Goal: Task Accomplishment & Management: Use online tool/utility

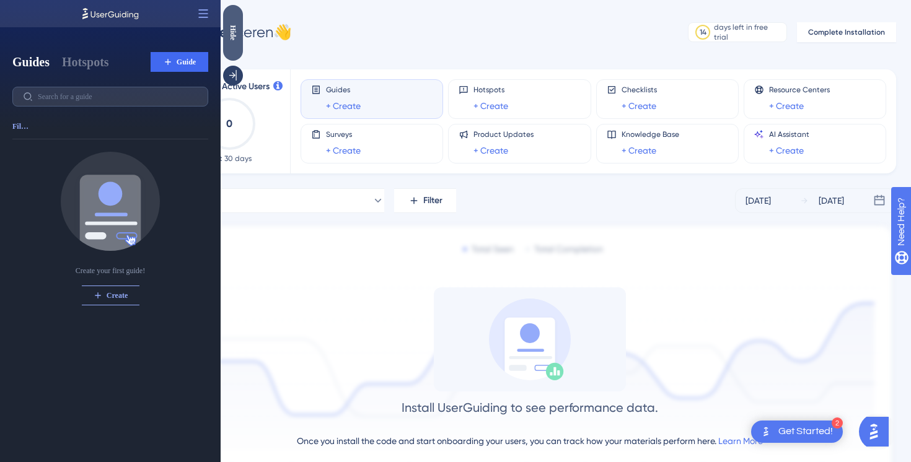
click at [232, 31] on div "Hide" at bounding box center [233, 32] width 20 height 15
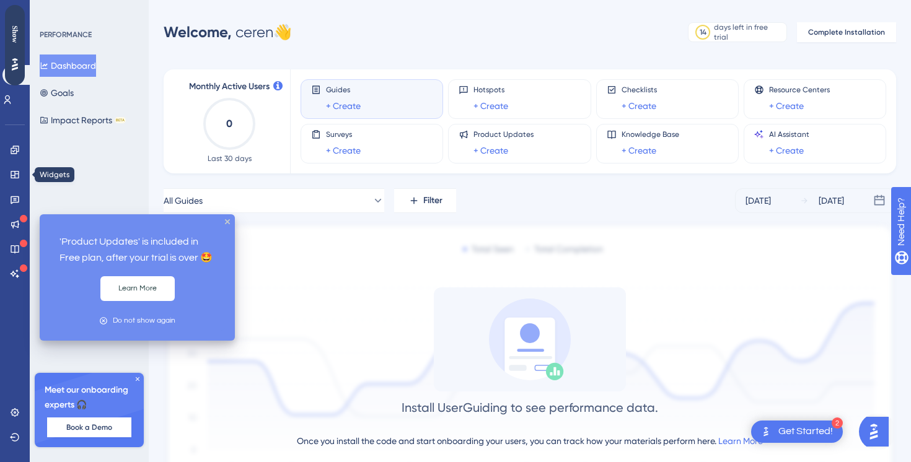
click at [17, 161] on div "Engagement Widgets Feedback Product Updates Knowledge Base AI Assistant" at bounding box center [15, 212] width 10 height 144
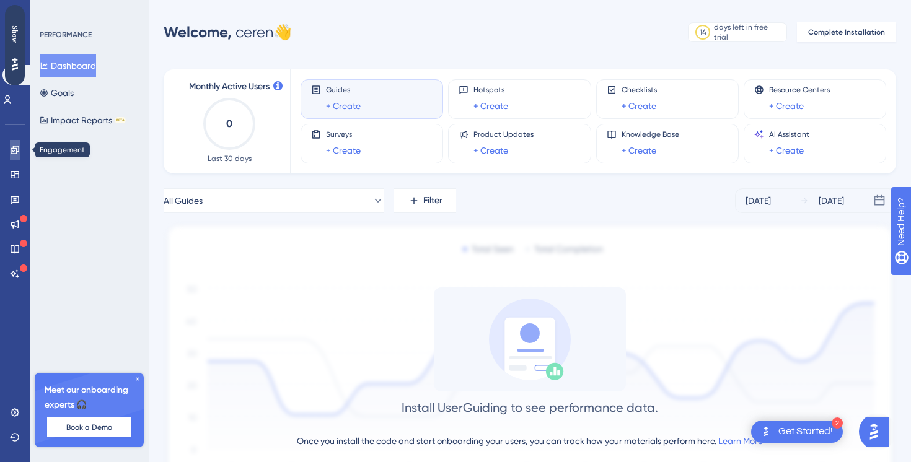
click at [13, 147] on icon at bounding box center [15, 150] width 8 height 8
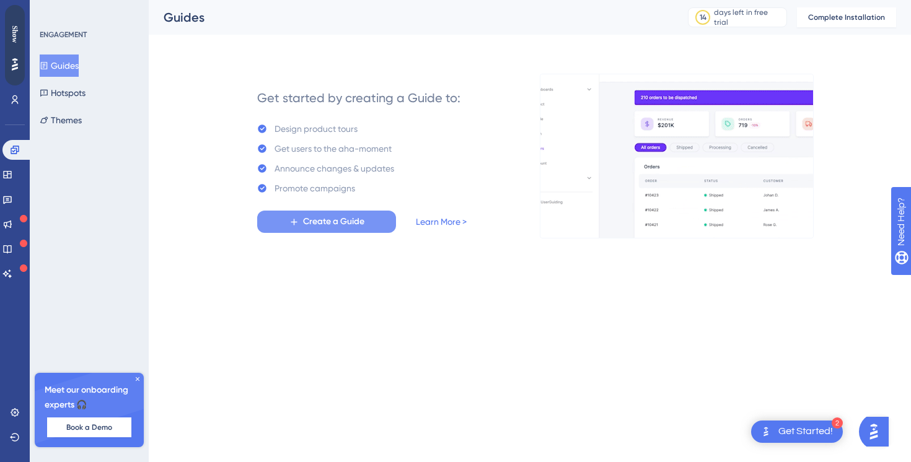
click at [290, 220] on icon at bounding box center [294, 222] width 11 height 11
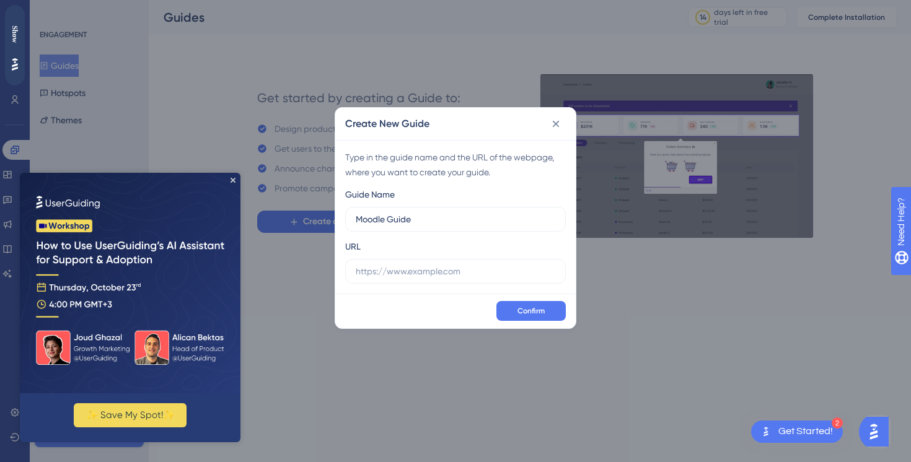
type input "Moodle Guide"
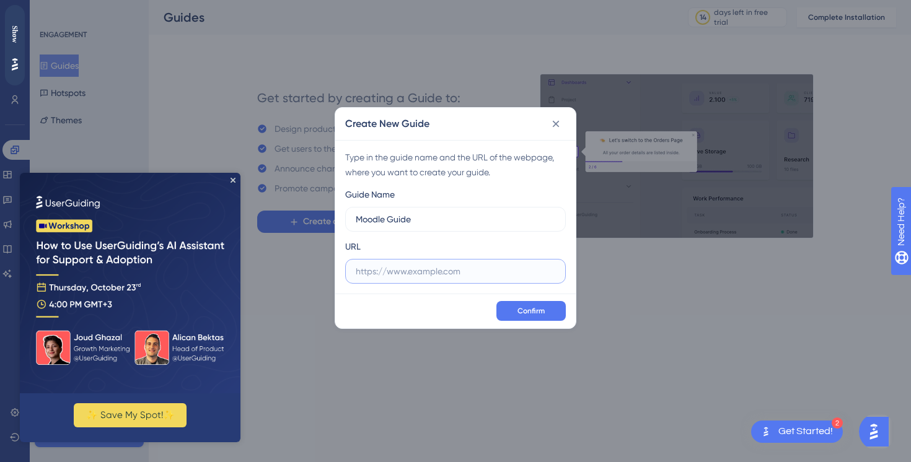
click at [392, 275] on input "text" at bounding box center [456, 272] width 200 height 14
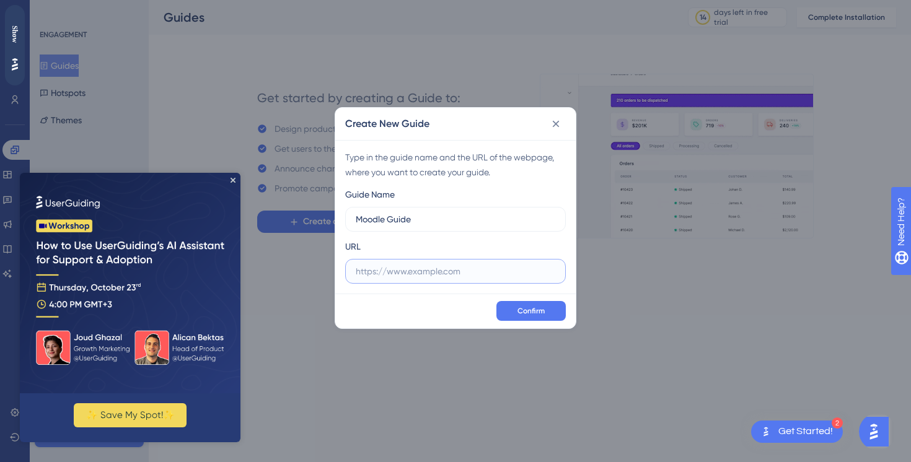
paste input "https://moodle.bogazici.edu.tr/my/index.php"
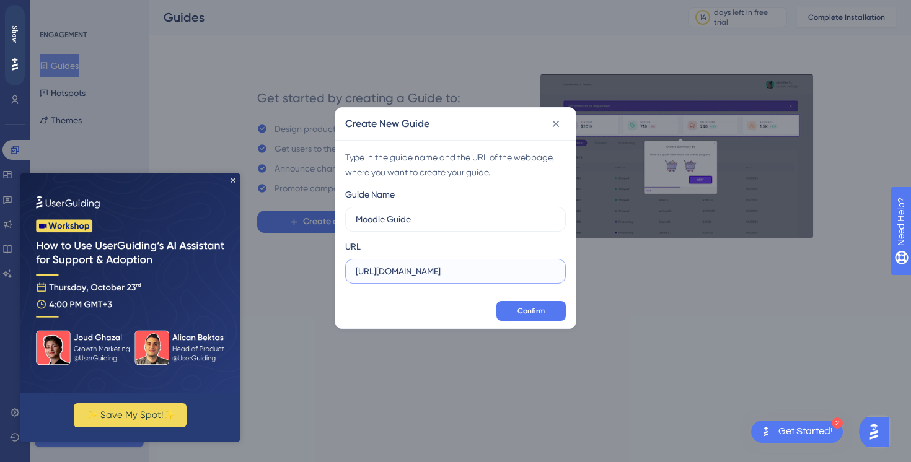
type input "https://moodle.bogazici.edu.tr/my/index.php"
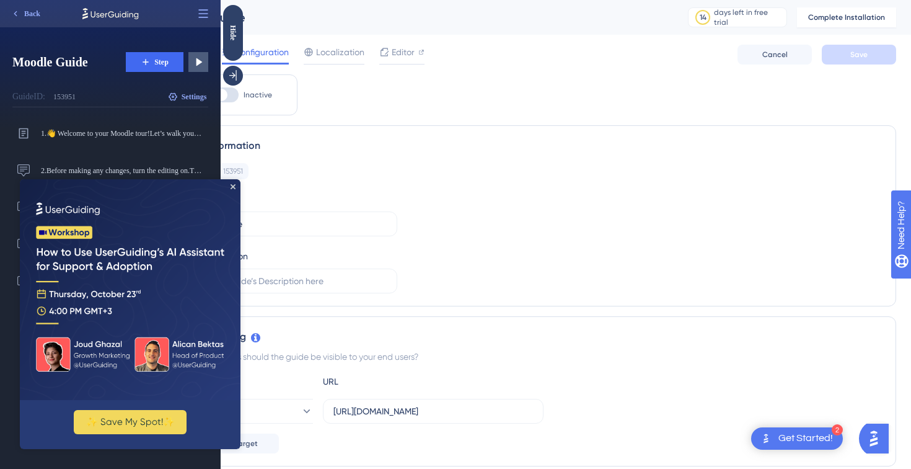
click at [95, 14] on icon at bounding box center [110, 13] width 56 height 11
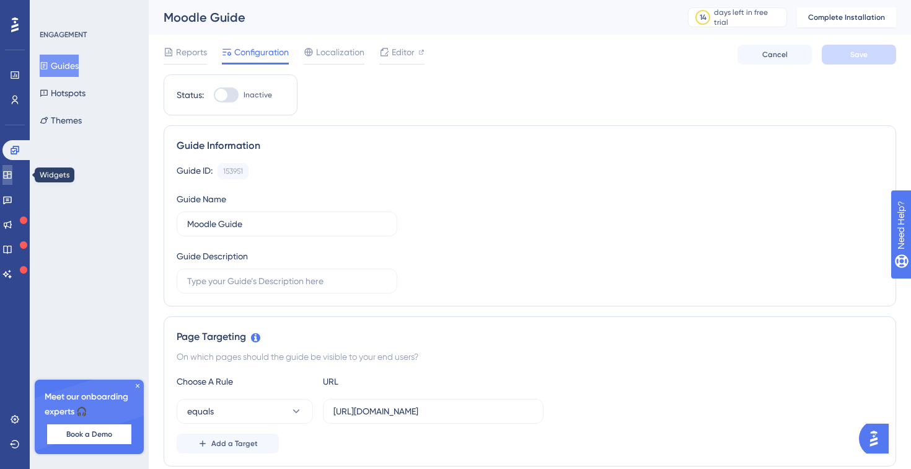
click at [12, 179] on icon at bounding box center [7, 175] width 10 height 10
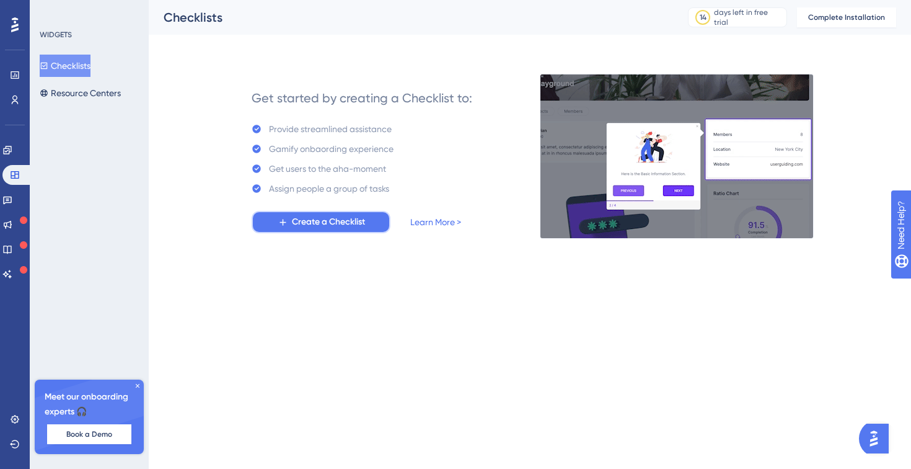
click at [305, 219] on span "Create a Checklist" at bounding box center [328, 221] width 73 height 15
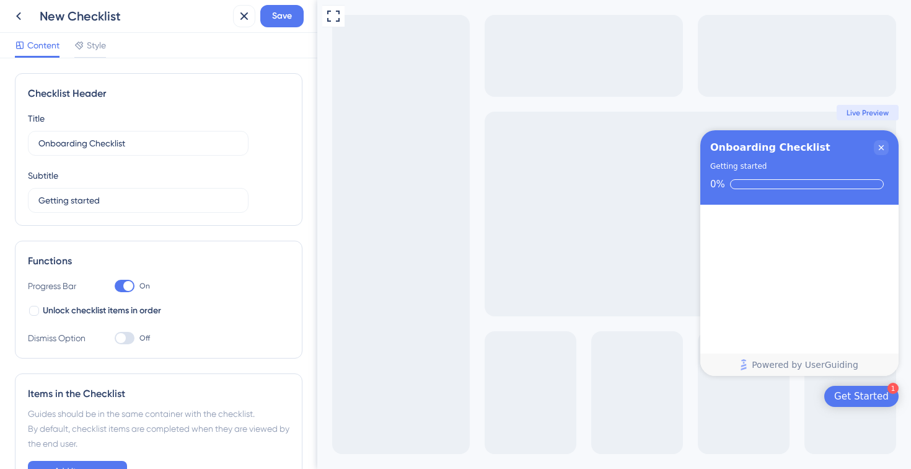
click at [789, 148] on div "Onboarding Checklist" at bounding box center [770, 147] width 120 height 15
click at [90, 138] on input "Onboarding Checklist" at bounding box center [138, 143] width 200 height 14
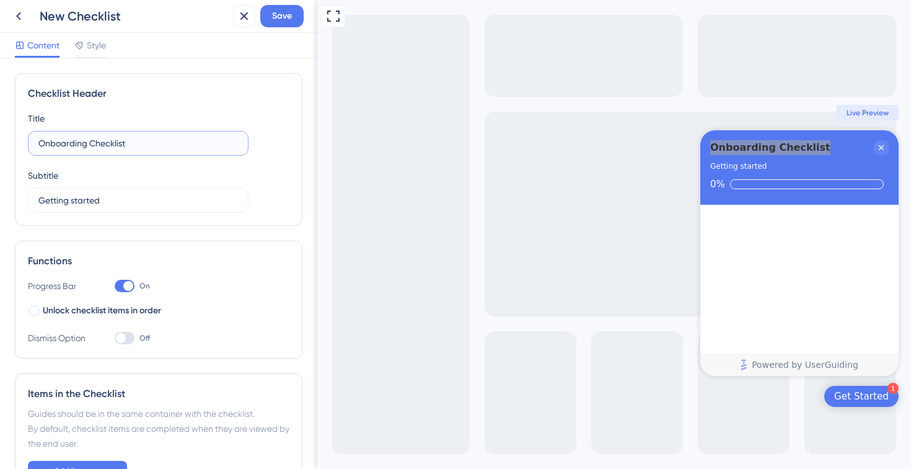
click at [90, 138] on input "Onboarding Checklist" at bounding box center [138, 143] width 200 height 14
paste input "Course Setup"
type input "Course Setup Checklist"
click at [219, 186] on div "Subtitle Getting started" at bounding box center [138, 190] width 221 height 45
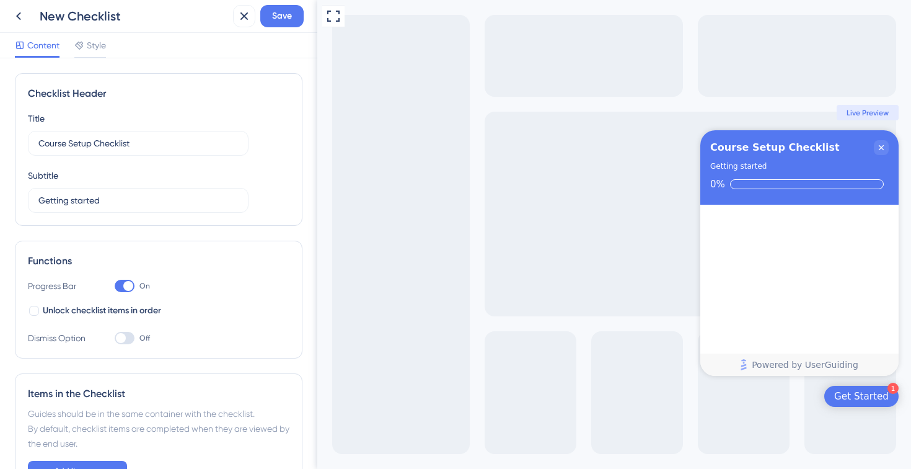
click at [662, 264] on div "Full Screen Preview 1 Get Started Course Setup Checklist Getting started 0% Con…" at bounding box center [614, 234] width 594 height 469
click at [110, 201] on input "Getting started" at bounding box center [138, 200] width 200 height 14
paste input "Complete each step below to set up your class for the new semester."
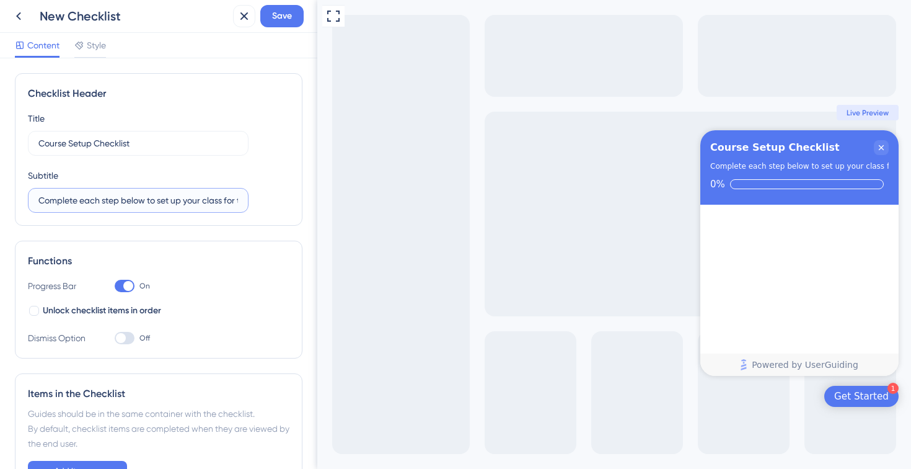
scroll to position [0, 73]
click at [89, 200] on input "Complete each step below to set up your class for the new semester." at bounding box center [138, 200] width 200 height 14
click at [190, 204] on input "Complete each step below to set up your class for the new semester." at bounding box center [138, 200] width 200 height 14
click at [154, 200] on input "Complete each step below to set up your class for the new semester." at bounding box center [138, 200] width 200 height 14
drag, startPoint x: 228, startPoint y: 201, endPoint x: 248, endPoint y: 201, distance: 20.5
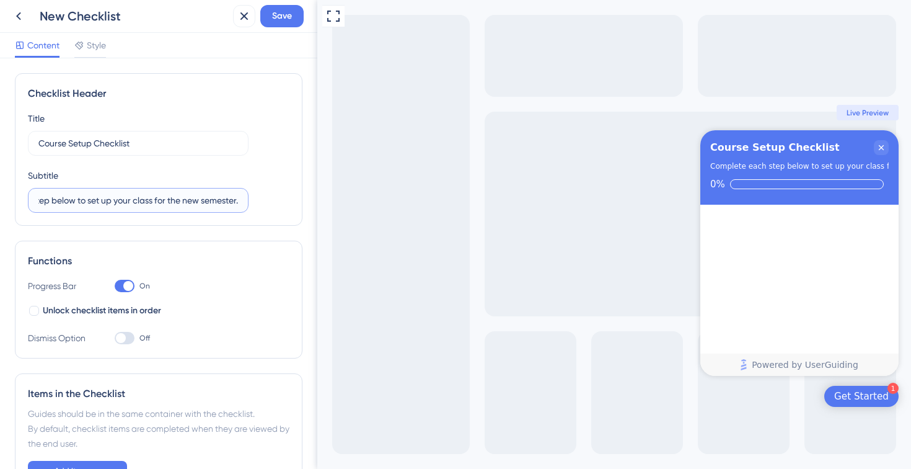
click at [248, 202] on label "Complete each step below to set up your class for the new semester." at bounding box center [138, 200] width 221 height 25
click at [238, 202] on input "Complete each step below to set up your class for the new semester." at bounding box center [138, 200] width 200 height 14
click at [248, 201] on label "Complete each step below to set up your class for the new semester." at bounding box center [138, 200] width 221 height 25
click at [238, 201] on input "Complete each step below to set up your class for the new semester." at bounding box center [138, 200] width 200 height 14
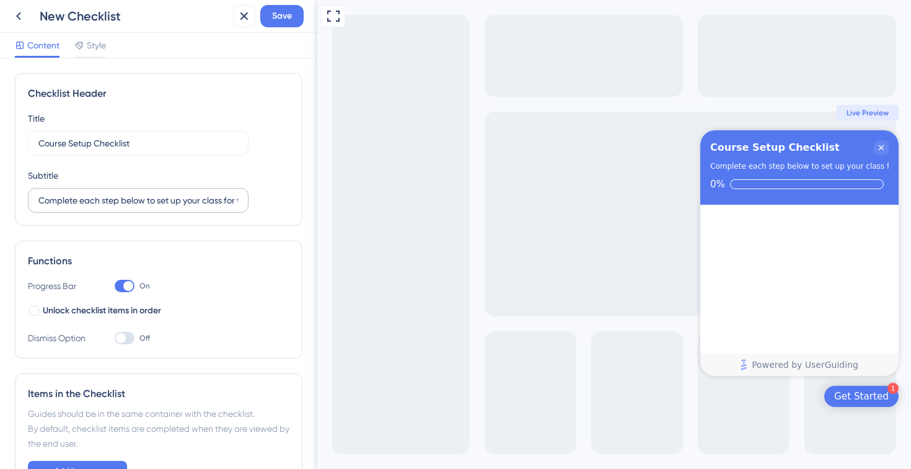
click at [55, 209] on label "Complete each step below to set up your class for the new semester." at bounding box center [138, 200] width 221 height 25
click at [55, 207] on input "Complete each step below to set up your class for the new semester." at bounding box center [138, 200] width 200 height 14
drag, startPoint x: 234, startPoint y: 200, endPoint x: 151, endPoint y: 210, distance: 83.6
click at [150, 210] on label "Complete each step below to set up your class for the new semester." at bounding box center [138, 200] width 221 height 25
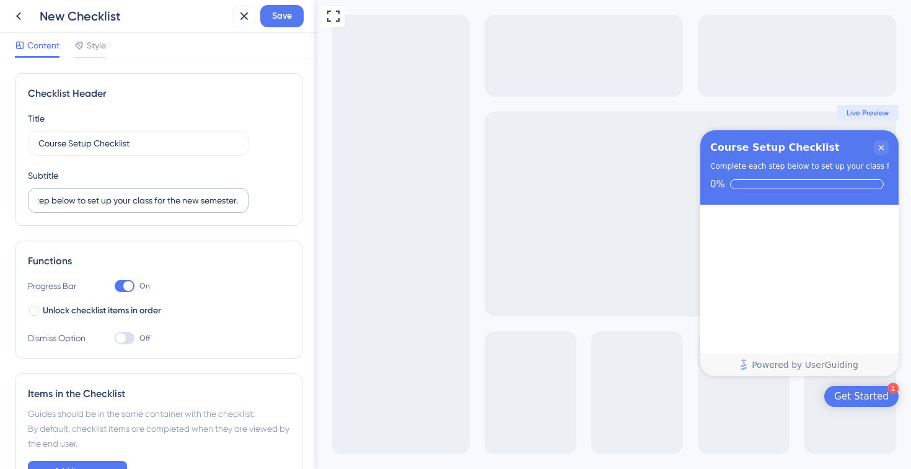
click at [151, 210] on label "Complete each step below to set up your class for the new semester." at bounding box center [138, 200] width 221 height 25
click at [151, 207] on input "Complete each step below to set up your class for the new semester." at bounding box center [138, 200] width 200 height 14
drag, startPoint x: 161, startPoint y: 200, endPoint x: 0, endPoint y: 201, distance: 161.2
click at [0, 201] on div "Checklist Header Title Course Setup Checklist Subtitle Complete each step below…" at bounding box center [158, 263] width 317 height 410
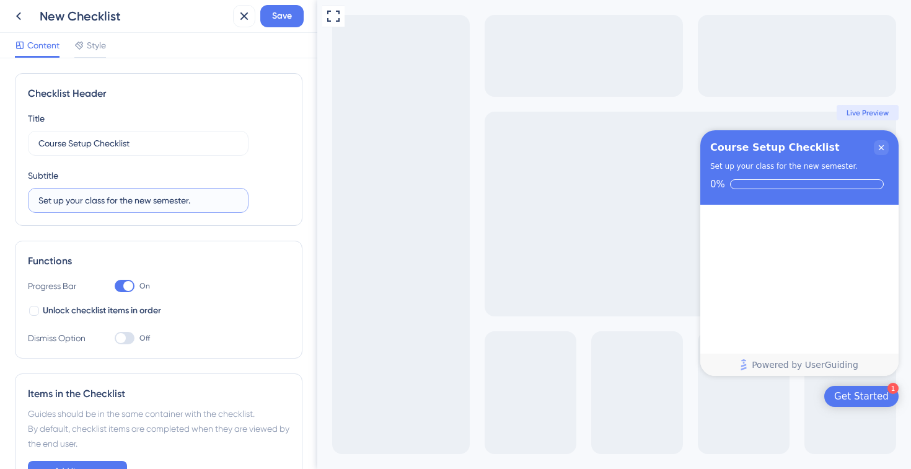
type input "Set up your class for the new semester."
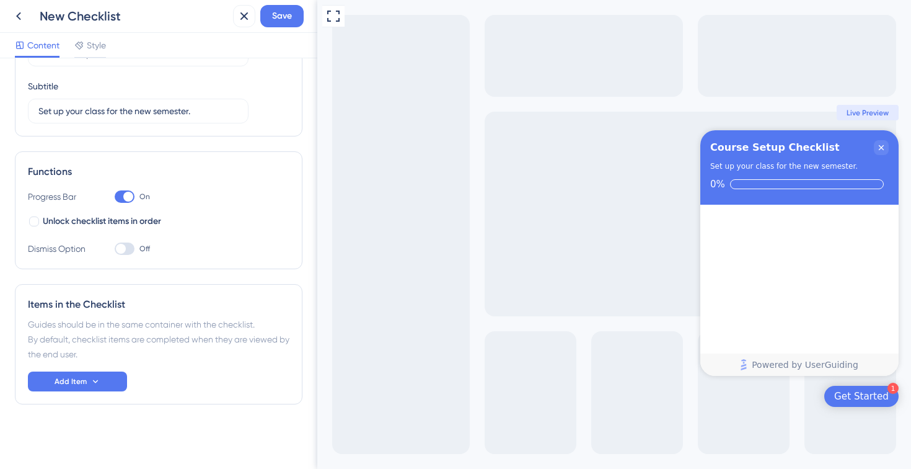
click at [126, 250] on div at bounding box center [125, 248] width 20 height 12
click at [115, 249] on input "Off" at bounding box center [114, 249] width 1 height 1
checkbox input "true"
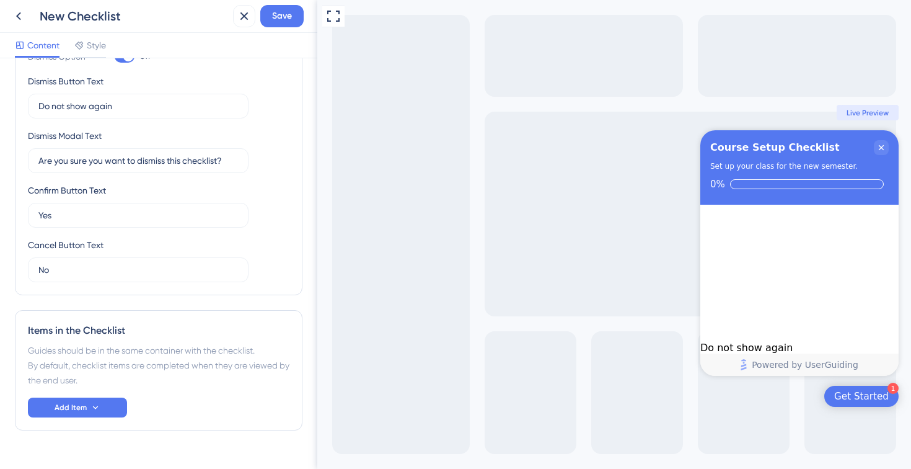
scroll to position [284, 0]
click at [66, 394] on div "Items in the Checklist Guides should be in the same container with the checklis…" at bounding box center [159, 367] width 288 height 120
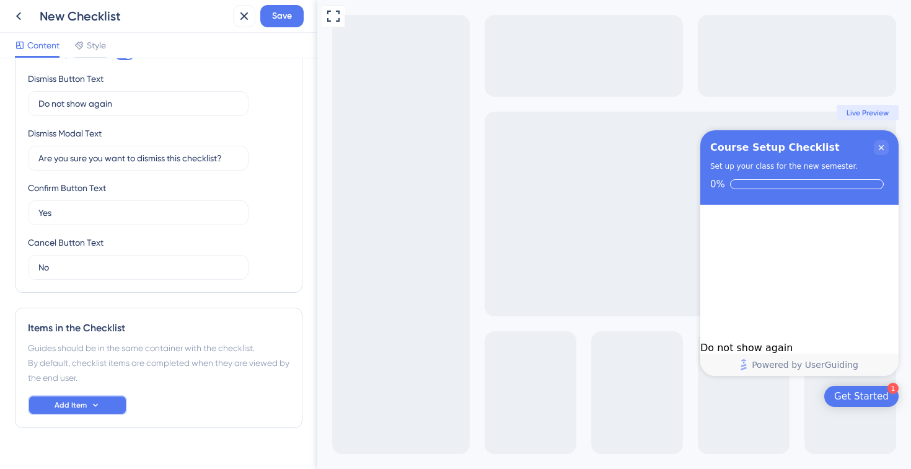
click at [61, 408] on span "Add Item" at bounding box center [71, 405] width 32 height 10
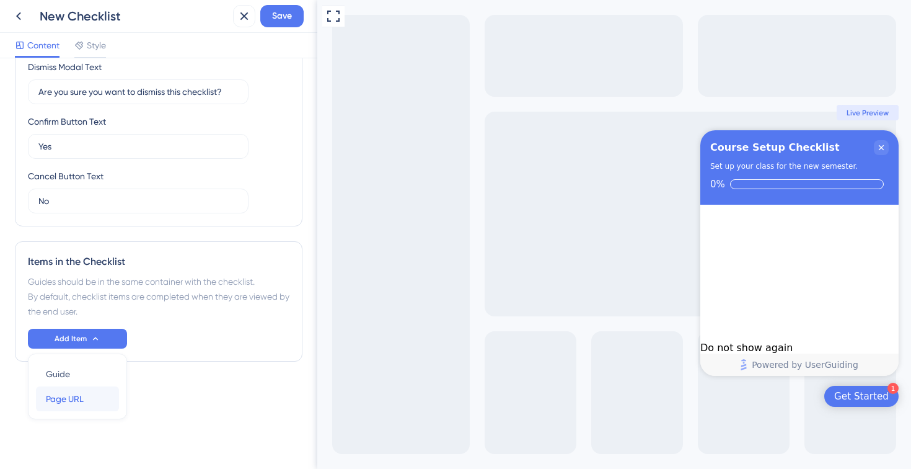
click at [73, 410] on div "Page URL Page URL" at bounding box center [77, 398] width 63 height 25
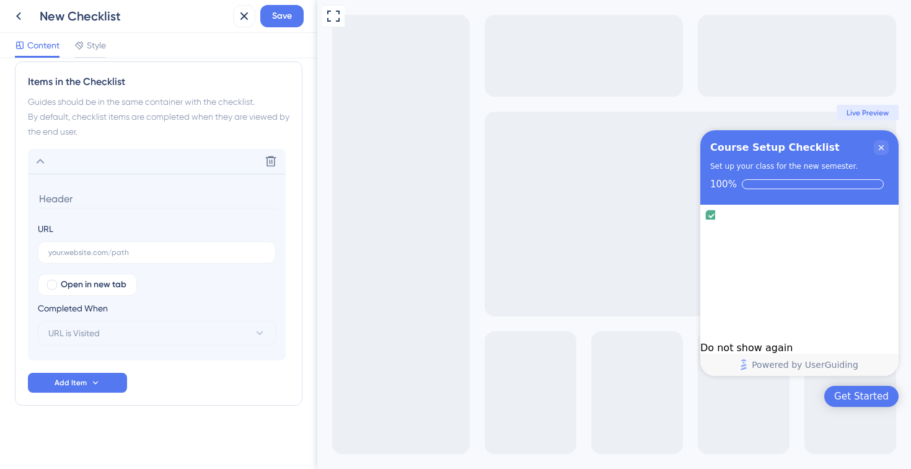
scroll to position [531, 0]
click at [75, 190] on input at bounding box center [158, 197] width 241 height 19
type input "Add your syllabus"
click at [86, 379] on button "Add Item" at bounding box center [77, 381] width 99 height 20
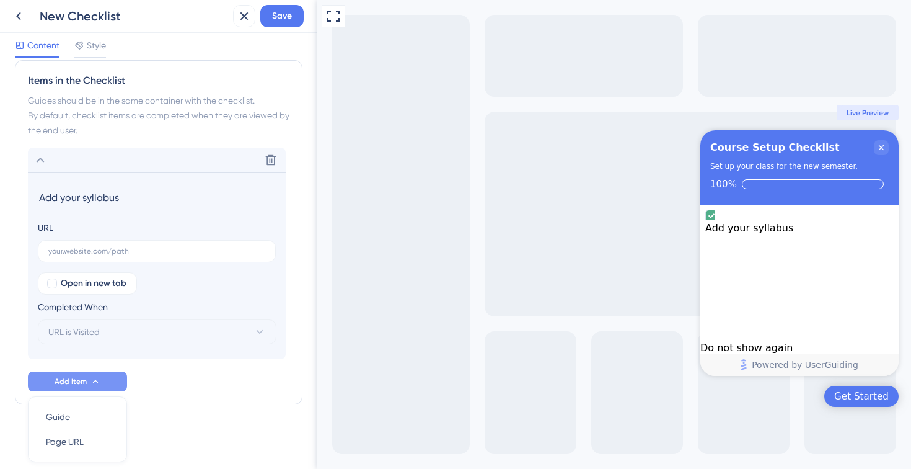
scroll to position [574, 0]
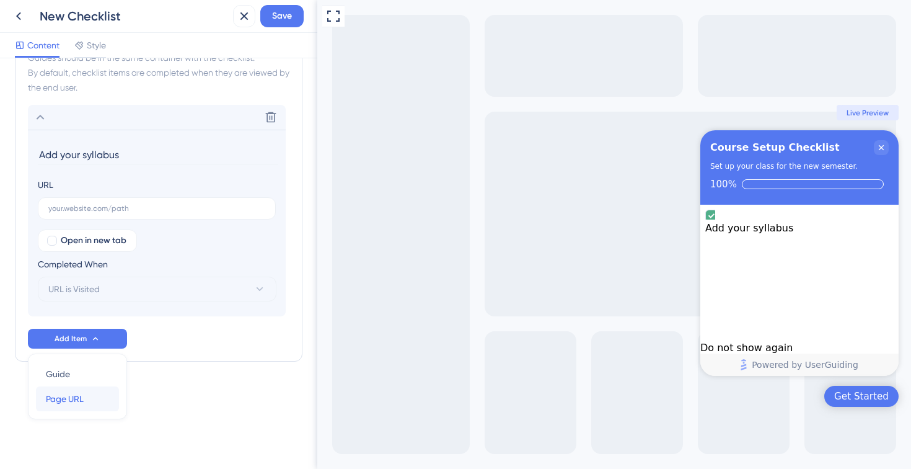
click at [81, 398] on span "Page URL" at bounding box center [65, 398] width 38 height 15
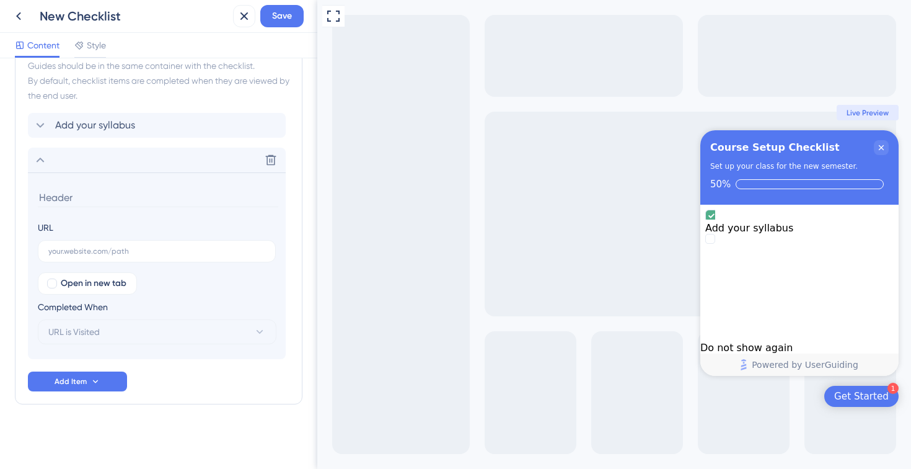
scroll to position [566, 0]
paste input "Set up your grading categories"
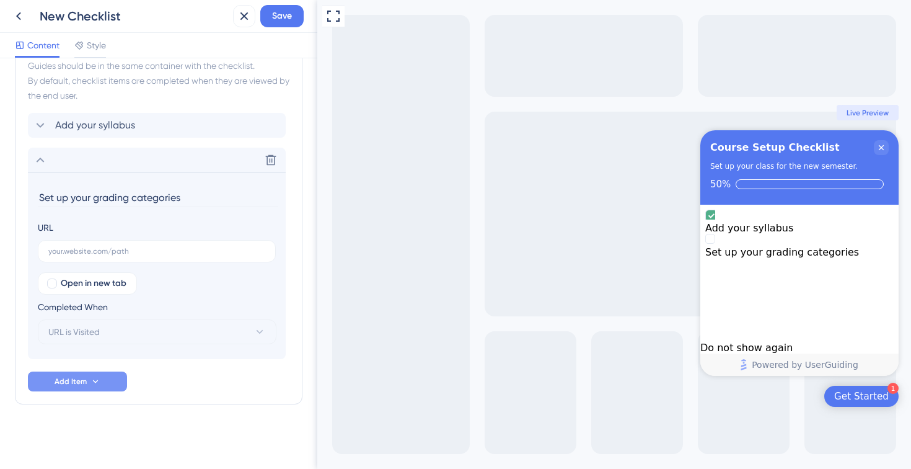
type input "Set up your grading categories"
click at [69, 377] on span "Add Item" at bounding box center [71, 381] width 32 height 10
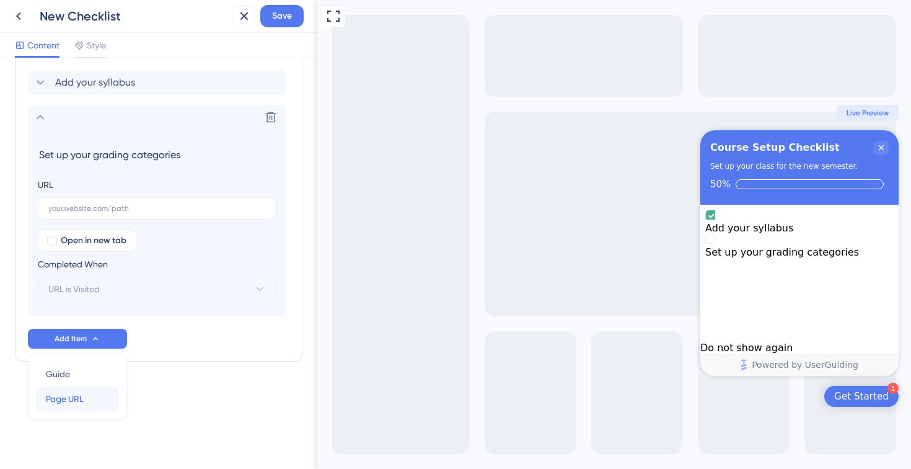
click at [87, 399] on div "Page URL Page URL" at bounding box center [77, 398] width 63 height 25
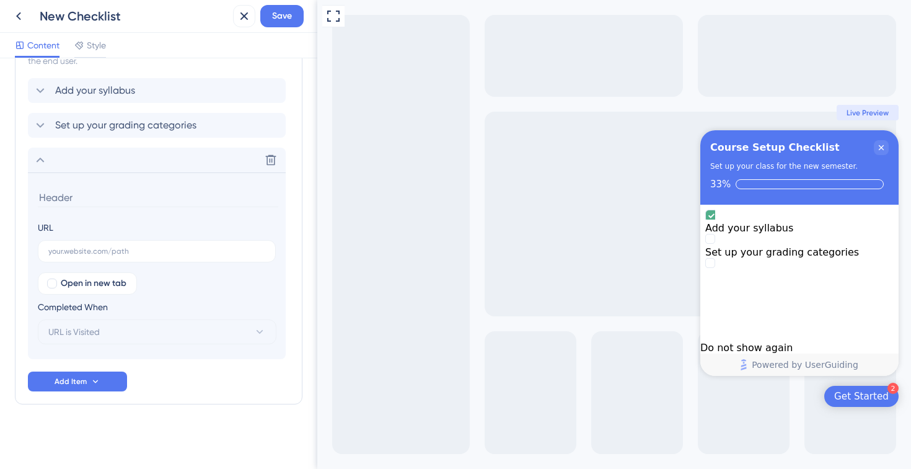
paste input "Upload key course materials"
type input "Upload key course materials"
drag, startPoint x: 761, startPoint y: 278, endPoint x: 755, endPoint y: 288, distance: 10.8
click at [755, 282] on div "Upload key course materials" at bounding box center [799, 276] width 188 height 12
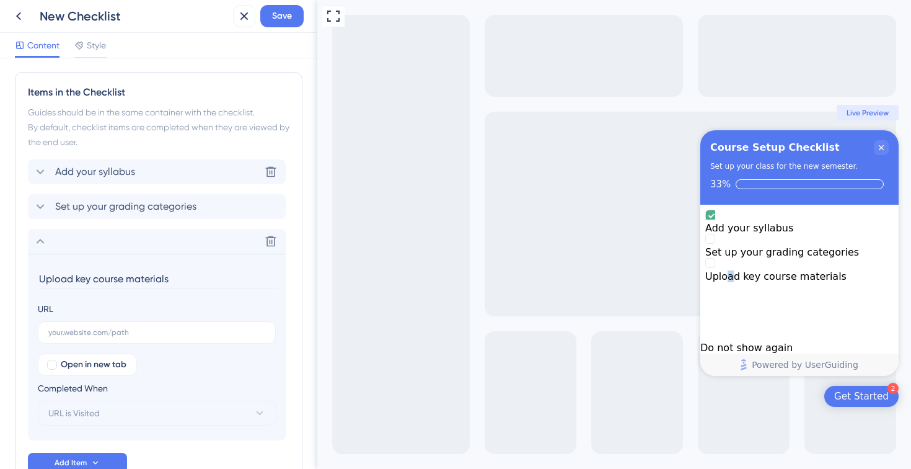
scroll to position [519, 0]
click at [38, 241] on icon at bounding box center [40, 241] width 15 height 15
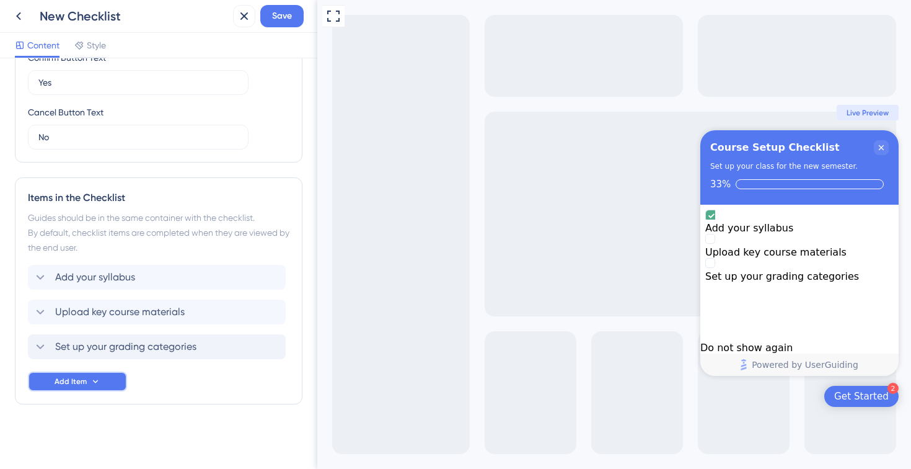
click at [81, 381] on span "Add Item" at bounding box center [71, 381] width 32 height 10
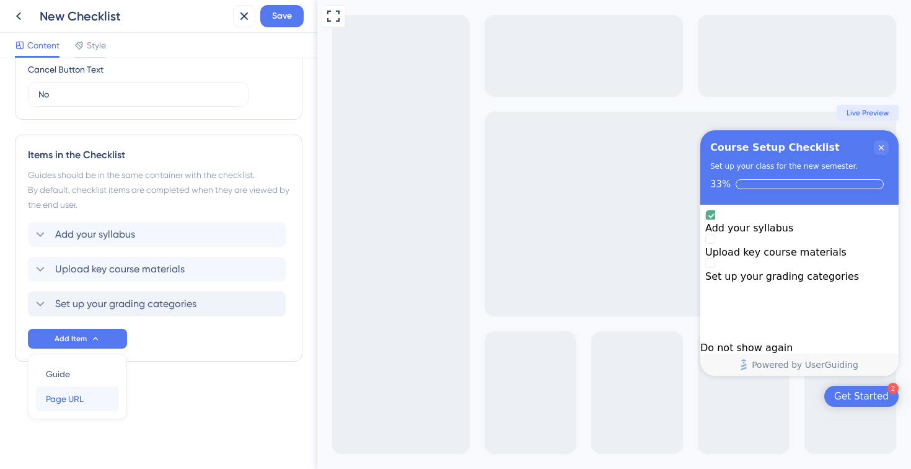
click at [74, 405] on span "Page URL" at bounding box center [65, 398] width 38 height 15
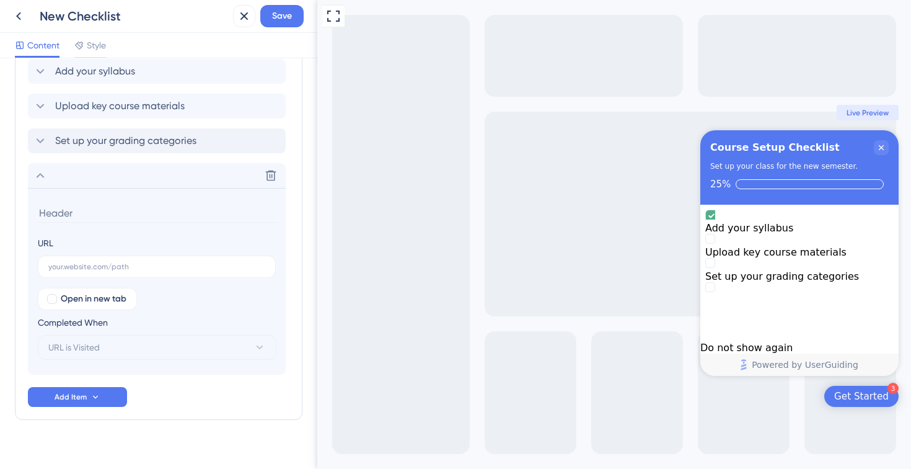
scroll to position [635, 0]
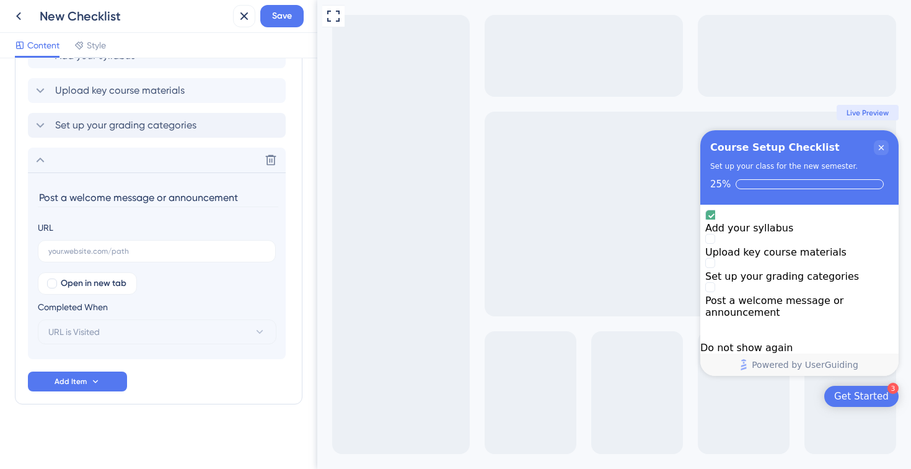
drag, startPoint x: 156, startPoint y: 199, endPoint x: 249, endPoint y: 198, distance: 92.4
click at [249, 198] on input "Post a welcome message or announcement" at bounding box center [158, 197] width 241 height 19
type input "Post a welcome message"
click at [93, 380] on icon at bounding box center [95, 380] width 5 height 3
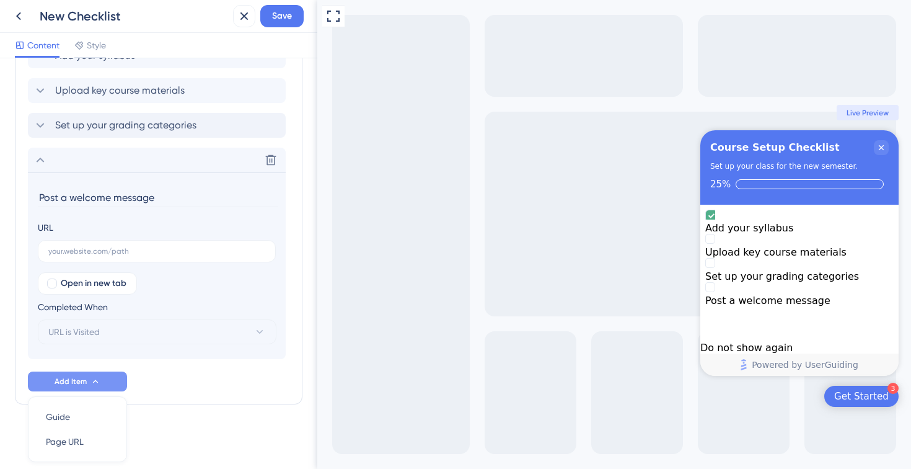
scroll to position [678, 0]
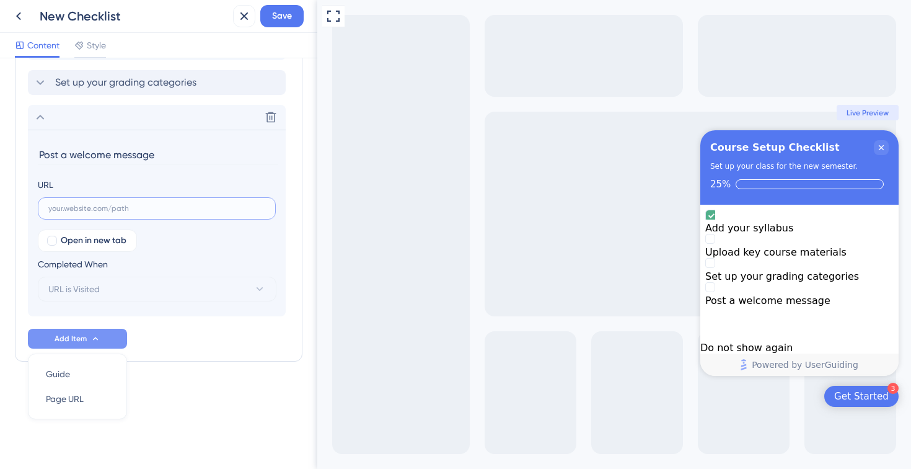
click at [79, 210] on input "text" at bounding box center [156, 208] width 217 height 9
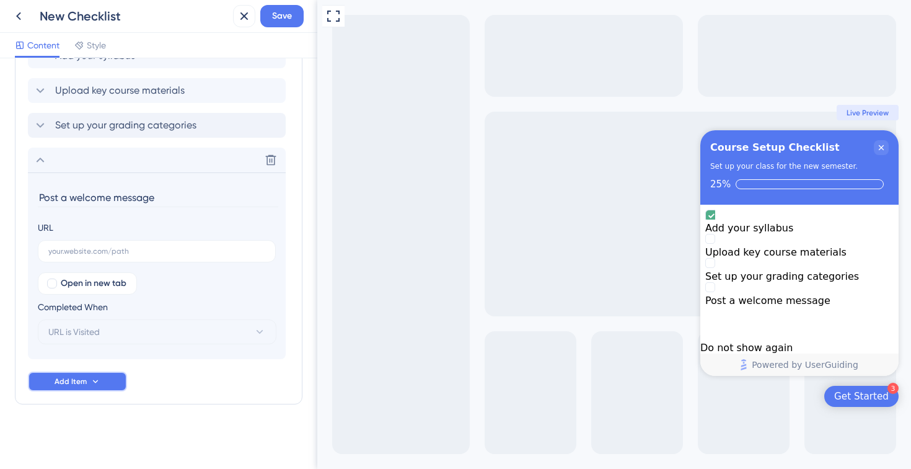
click at [72, 384] on span "Add Item" at bounding box center [71, 381] width 32 height 10
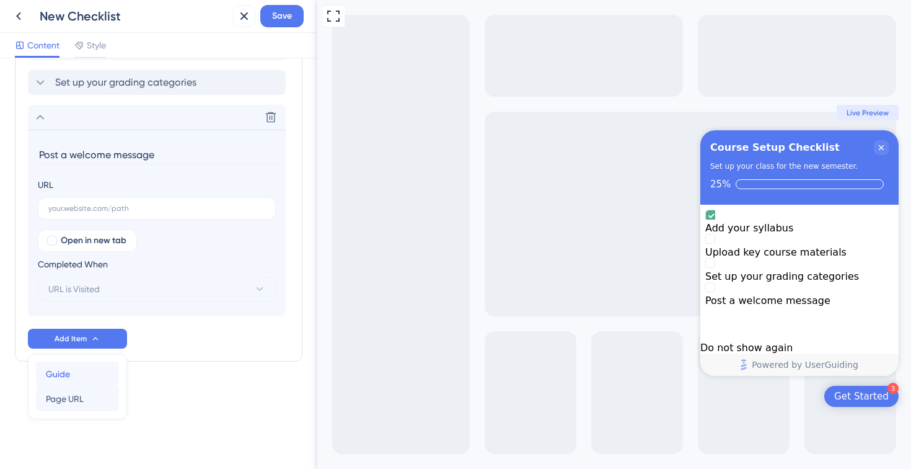
drag, startPoint x: 62, startPoint y: 378, endPoint x: 63, endPoint y: 405, distance: 27.3
click at [63, 405] on div "Guide Guide Page URL Page URL" at bounding box center [77, 386] width 83 height 50
click at [63, 405] on span "Page URL" at bounding box center [65, 398] width 38 height 15
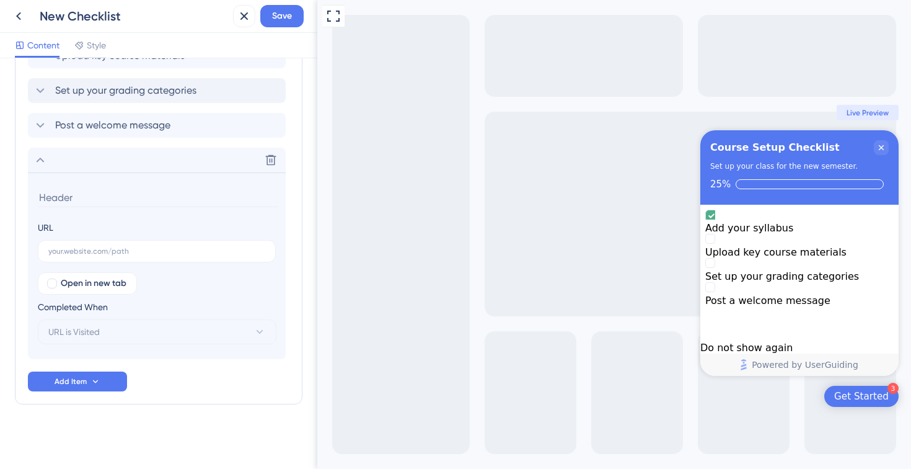
scroll to position [670, 0]
type input "Create an attendance block"
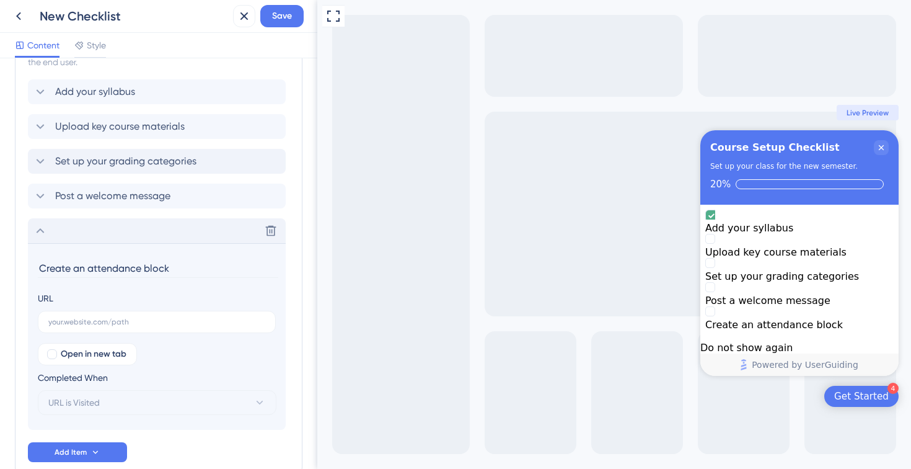
click at [44, 236] on icon at bounding box center [40, 230] width 15 height 15
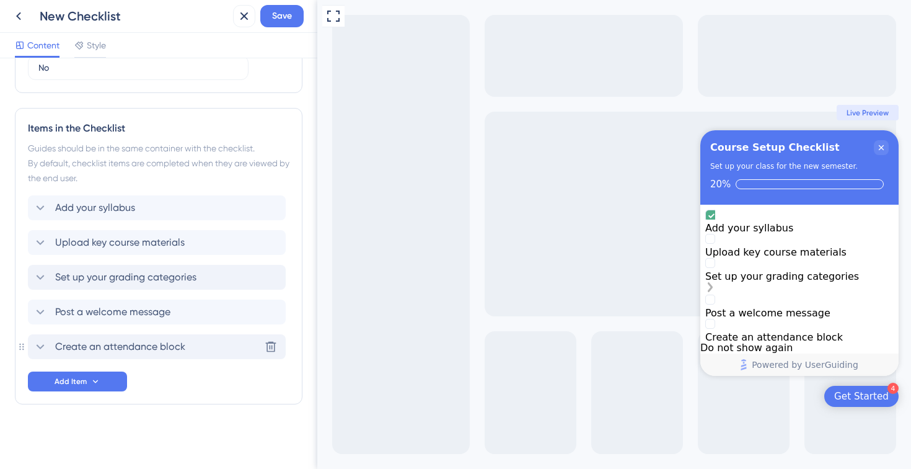
scroll to position [7, 0]
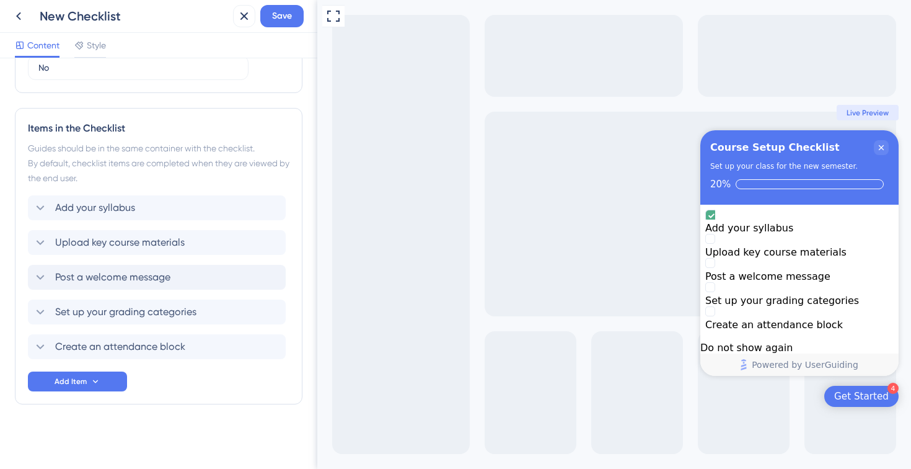
click at [191, 259] on div "Add your syllabus Upload key course materials Post a welcome message Set up you…" at bounding box center [159, 277] width 262 height 164
click at [172, 423] on div "Checklist Header Title Course Setup Checklist Subtitle Set up your class for th…" at bounding box center [159, 22] width 288 height 864
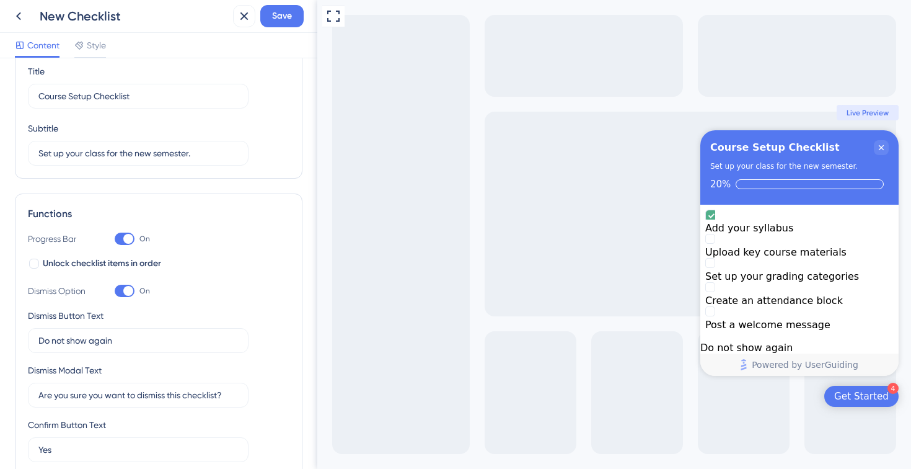
scroll to position [0, 0]
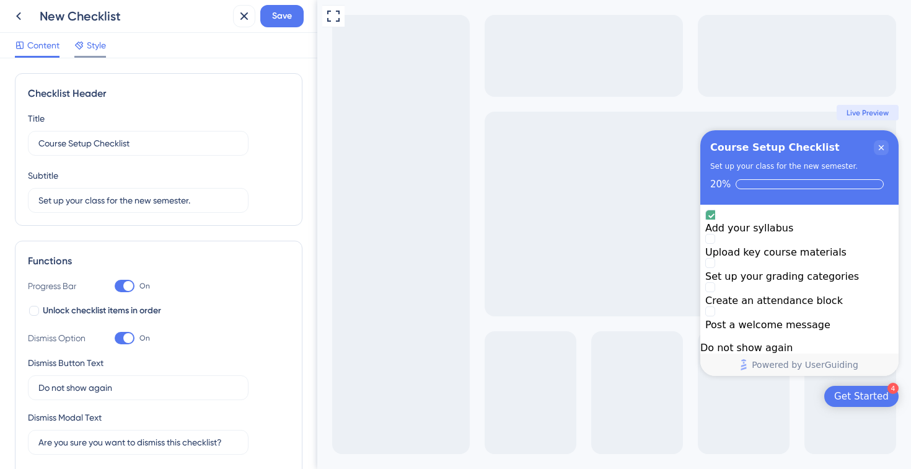
click at [99, 38] on span "Style" at bounding box center [96, 45] width 19 height 15
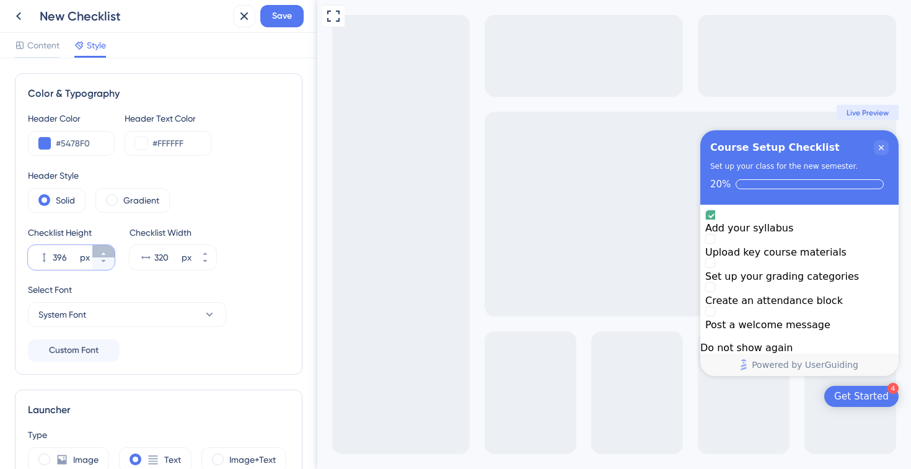
click at [100, 253] on icon at bounding box center [103, 253] width 7 height 7
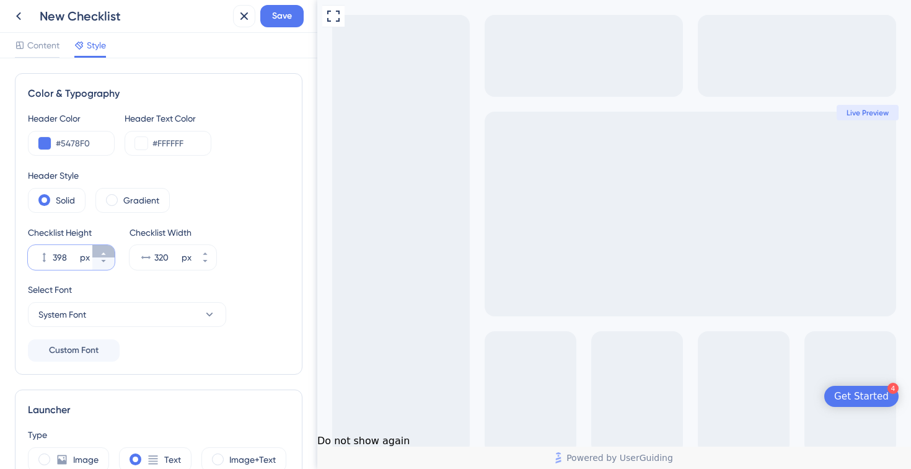
click at [100, 253] on icon at bounding box center [103, 253] width 7 height 7
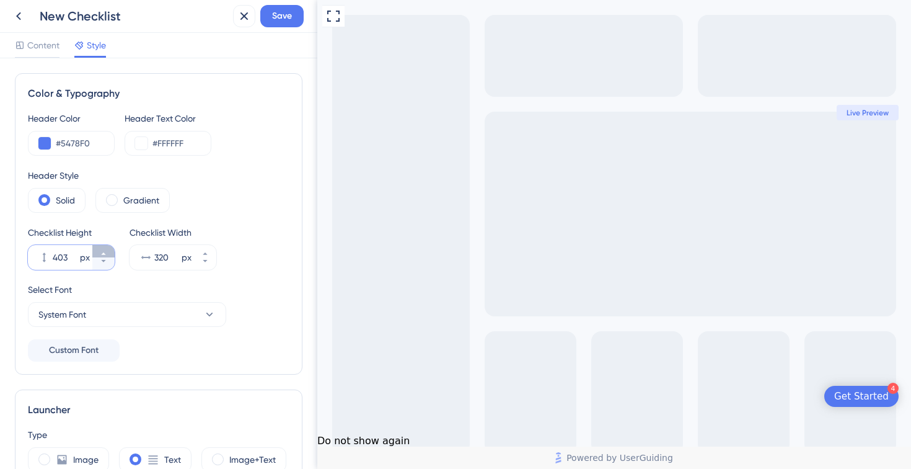
click at [100, 253] on icon at bounding box center [103, 253] width 7 height 7
type input "404"
click at [118, 316] on button "System Font" at bounding box center [127, 314] width 198 height 25
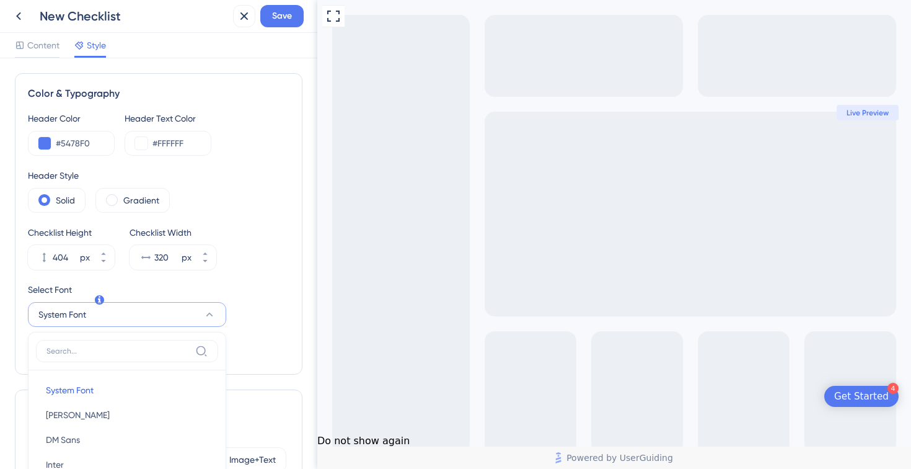
scroll to position [193, 0]
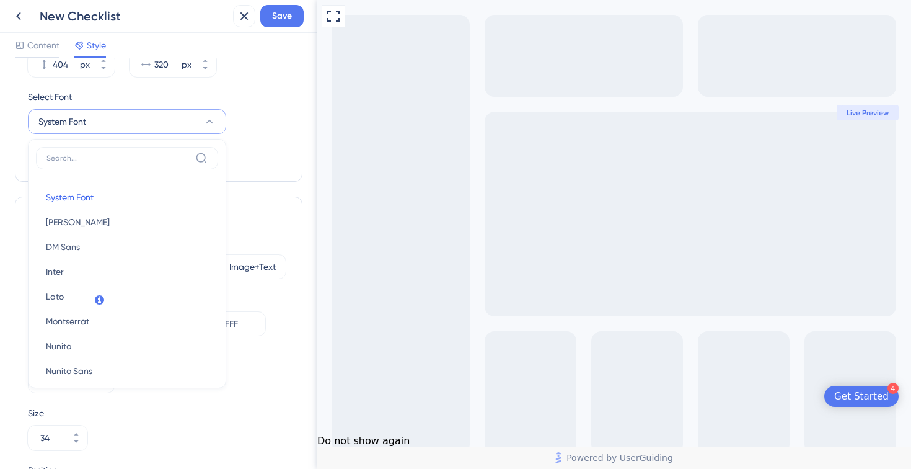
click at [262, 144] on div "Header Color #5478F0 Header Text Color #FFFFFF Header Style Solid Gradient Chec…" at bounding box center [159, 43] width 262 height 250
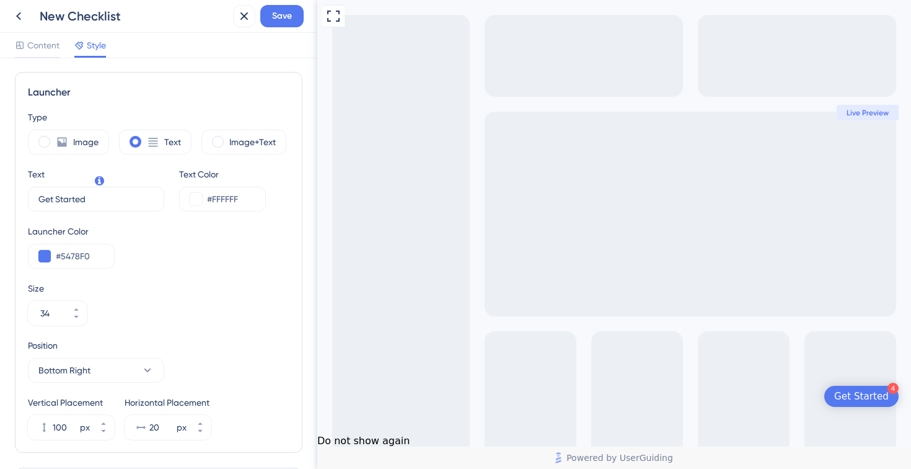
scroll to position [318, 0]
click at [74, 317] on icon at bounding box center [76, 315] width 7 height 7
click at [76, 305] on icon at bounding box center [76, 308] width 7 height 7
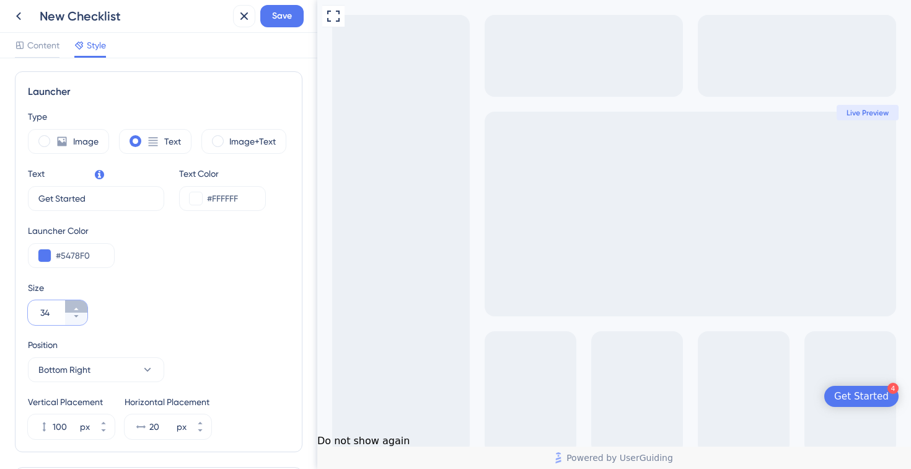
click at [76, 305] on icon at bounding box center [76, 308] width 7 height 7
type input "35"
click at [212, 320] on div "Size 35" at bounding box center [159, 302] width 262 height 45
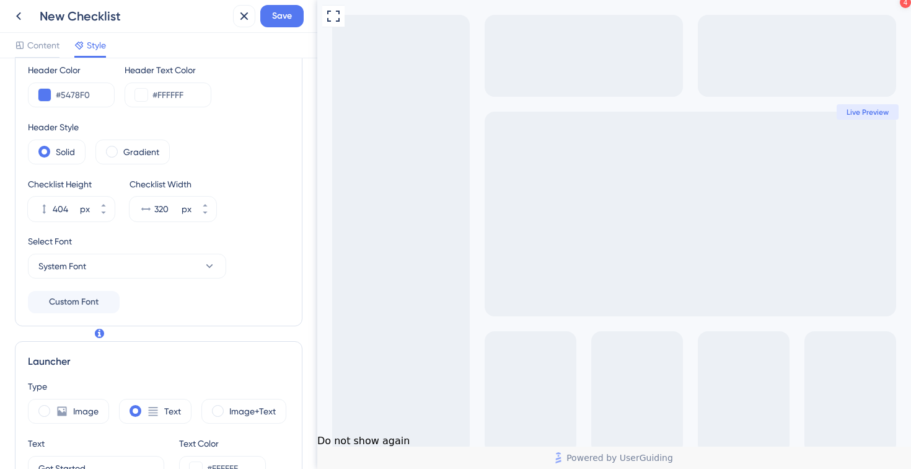
scroll to position [0, 0]
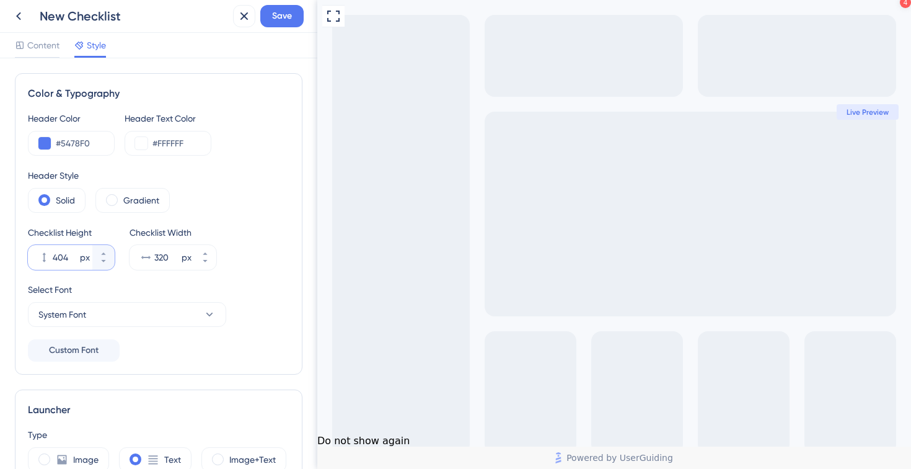
drag, startPoint x: 70, startPoint y: 257, endPoint x: 46, endPoint y: 257, distance: 23.6
click at [46, 257] on div "404 px" at bounding box center [60, 257] width 64 height 25
type input "0450"
click at [166, 255] on input "320" at bounding box center [166, 257] width 25 height 15
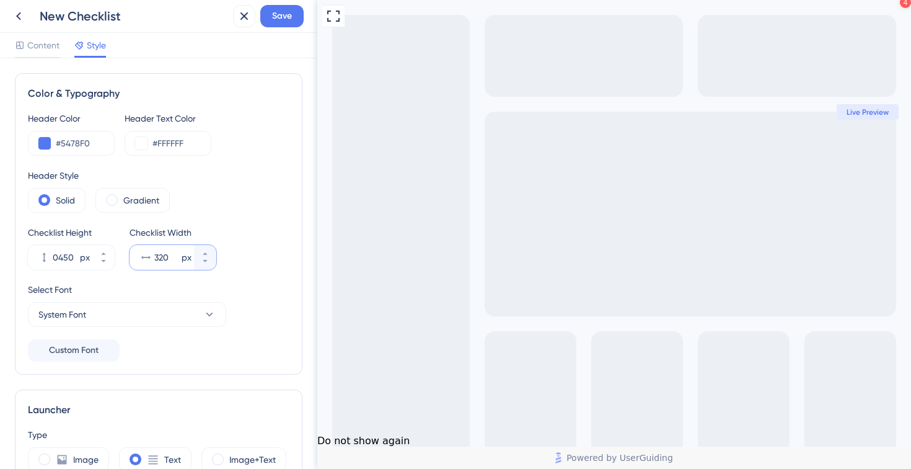
click at [165, 255] on input "320" at bounding box center [166, 257] width 25 height 15
type input "340"
click at [480, 262] on div "Full Screen Preview 4 Get Started Course Setup Checklist Set up your class for …" at bounding box center [614, 343] width 594 height 686
click at [857, 116] on span "Live Preview" at bounding box center [868, 112] width 42 height 10
click at [866, 114] on span "Live Preview" at bounding box center [868, 112] width 42 height 10
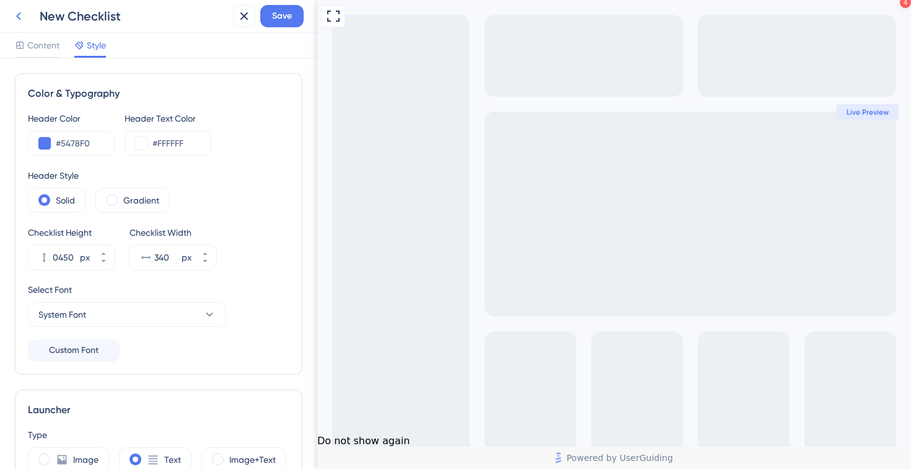
click at [18, 13] on icon at bounding box center [18, 16] width 15 height 15
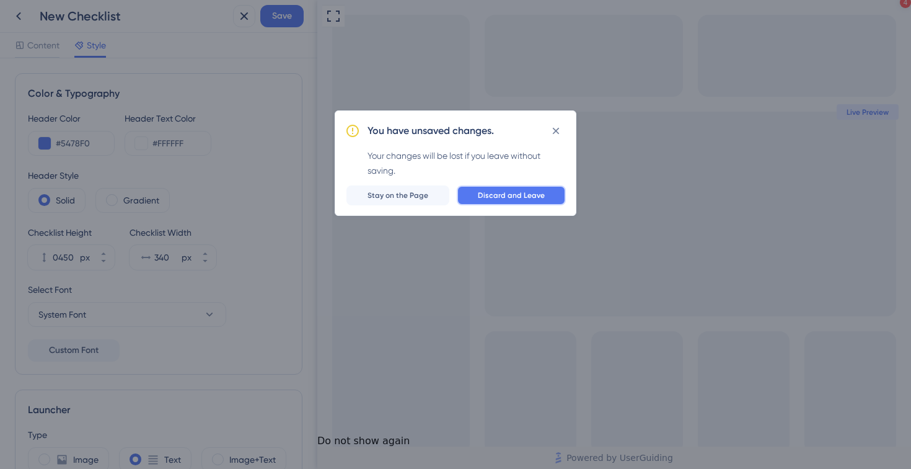
click at [523, 196] on span "Discard and Leave" at bounding box center [511, 195] width 67 height 10
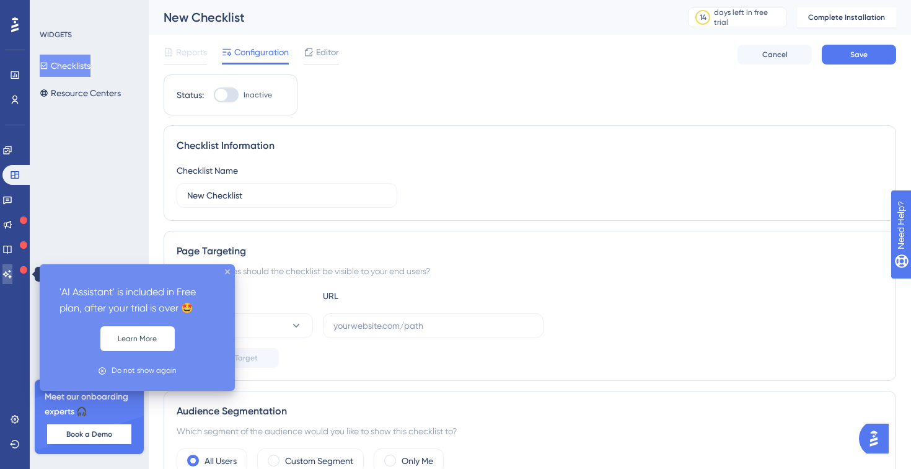
click at [12, 276] on link at bounding box center [7, 274] width 10 height 20
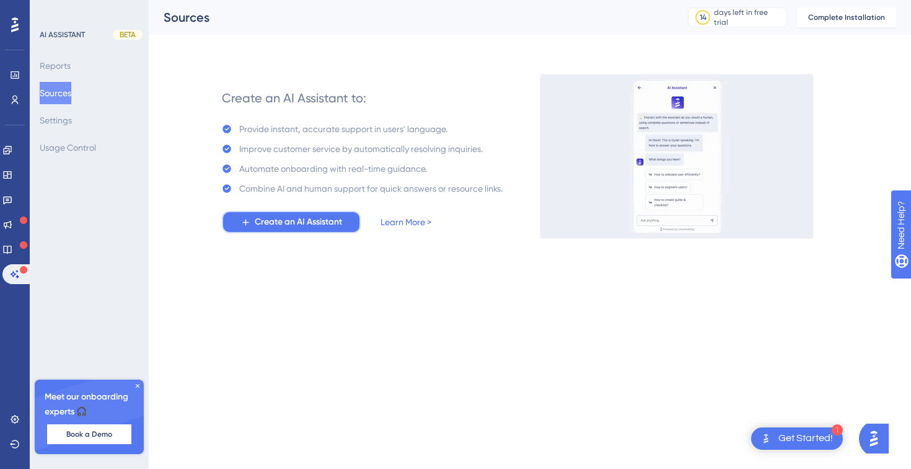
click at [299, 223] on span "Create an AI Assistant" at bounding box center [298, 221] width 87 height 15
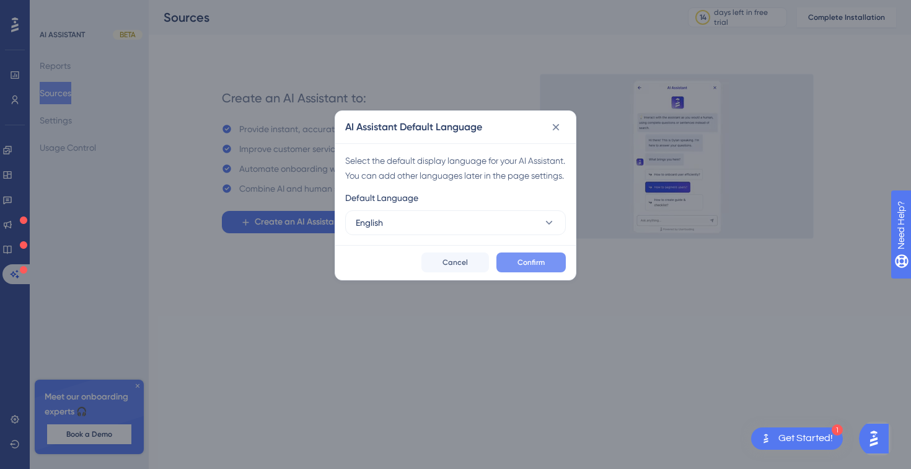
click at [546, 272] on button "Confirm" at bounding box center [531, 262] width 69 height 20
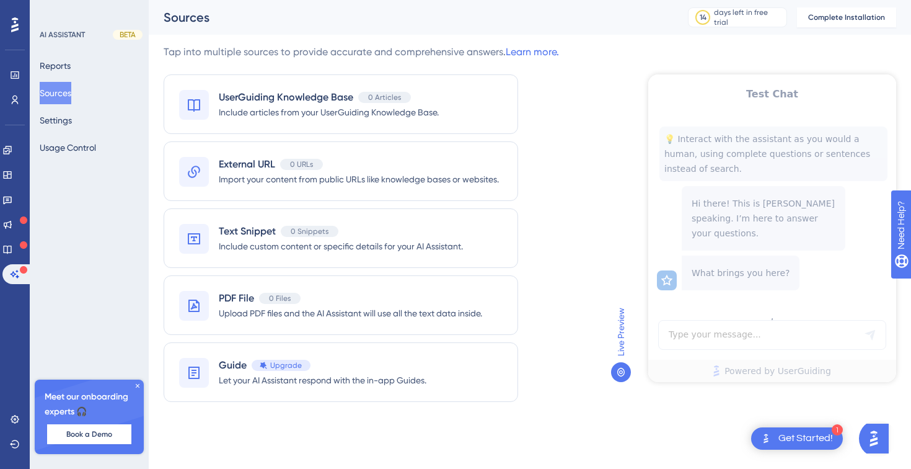
click at [137, 385] on icon at bounding box center [138, 386] width 4 height 4
